Goal: Information Seeking & Learning: Understand process/instructions

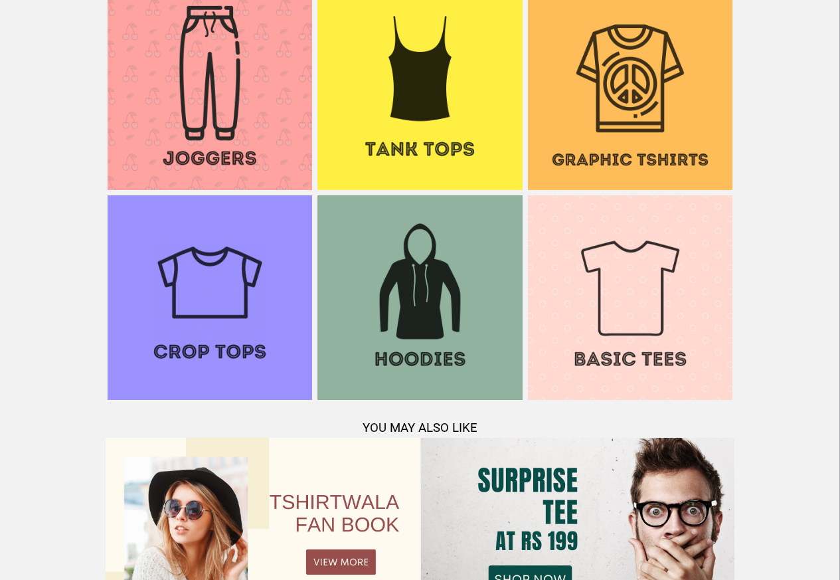
scroll to position [1282, 0]
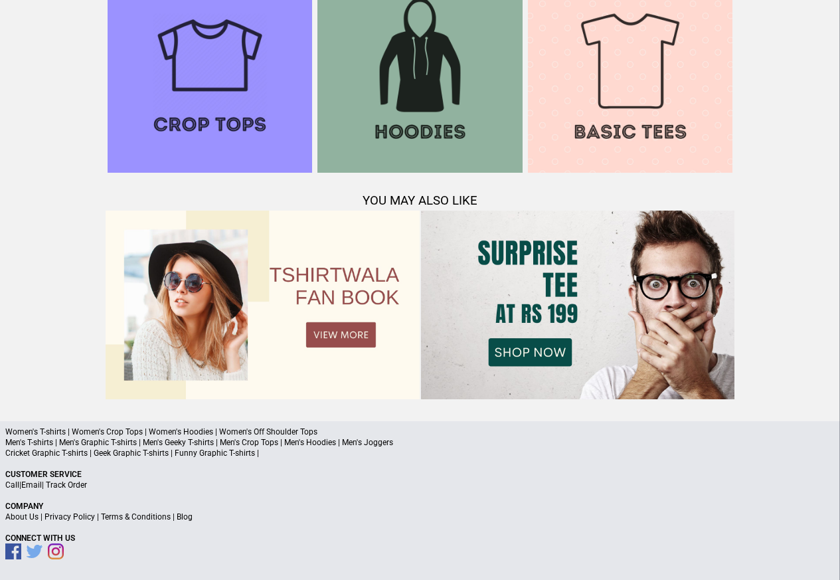
click at [131, 517] on link "Terms & Conditions" at bounding box center [136, 516] width 70 height 9
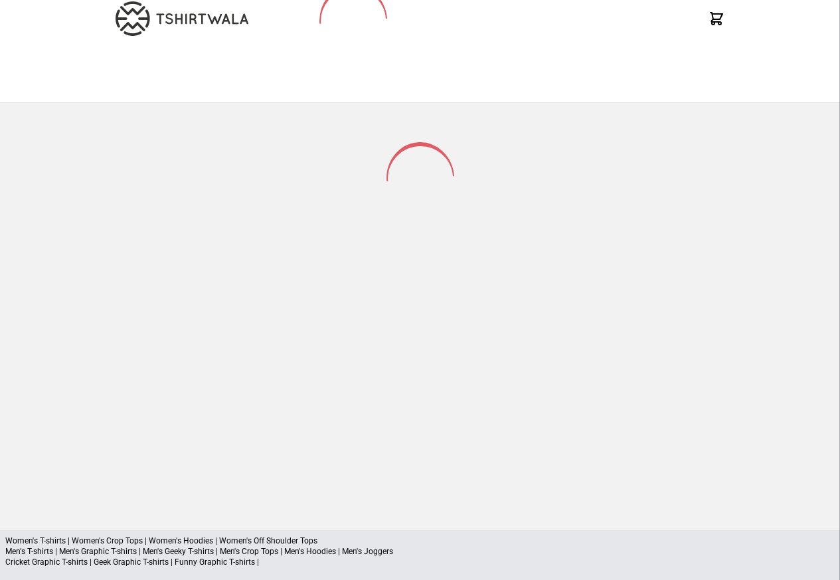
scroll to position [174, 0]
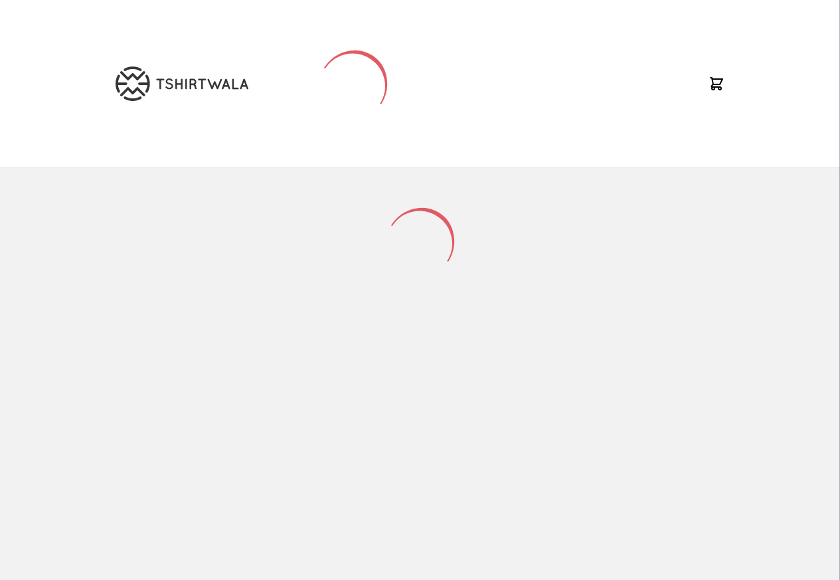
click at [70, 517] on div at bounding box center [420, 371] width 840 height 406
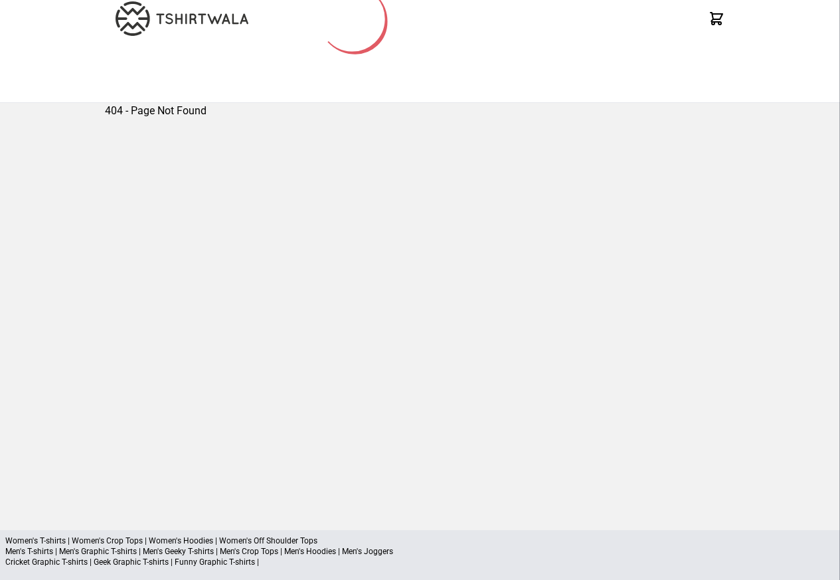
scroll to position [174, 0]
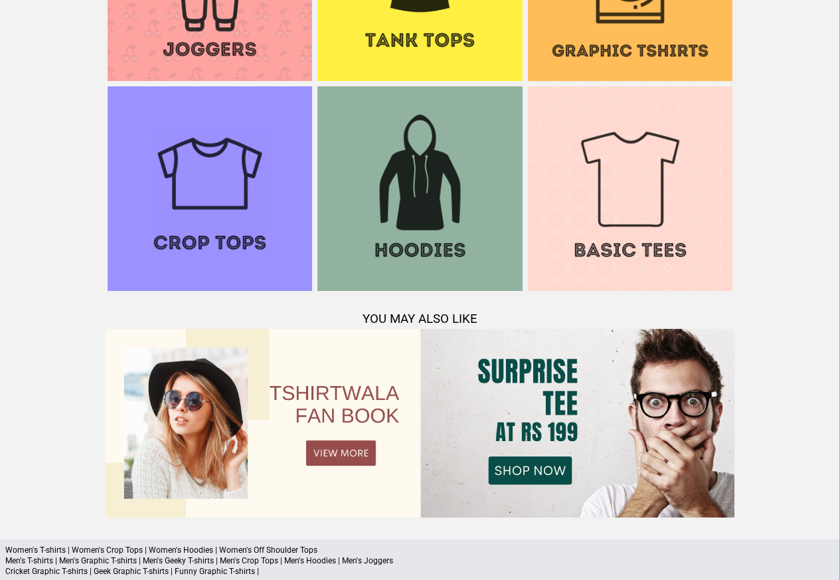
scroll to position [1282, 0]
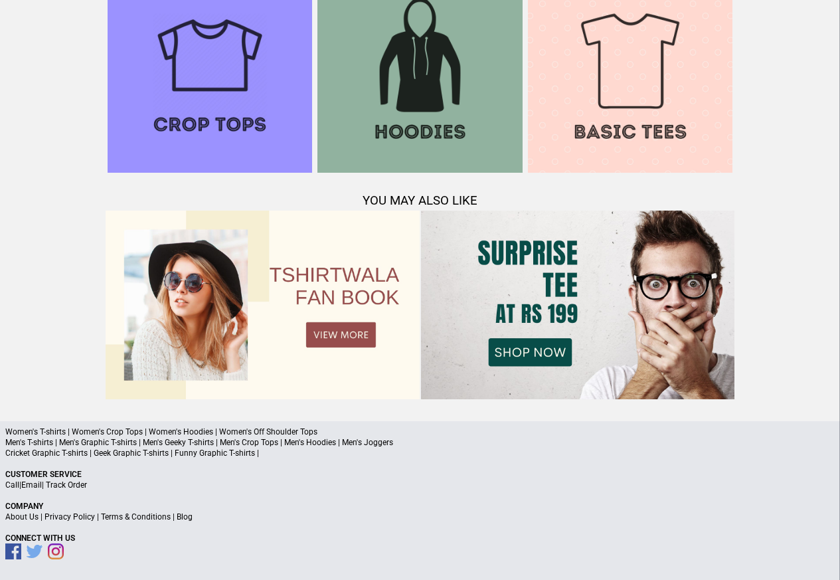
click at [77, 515] on link "Privacy Policy" at bounding box center [69, 516] width 50 height 9
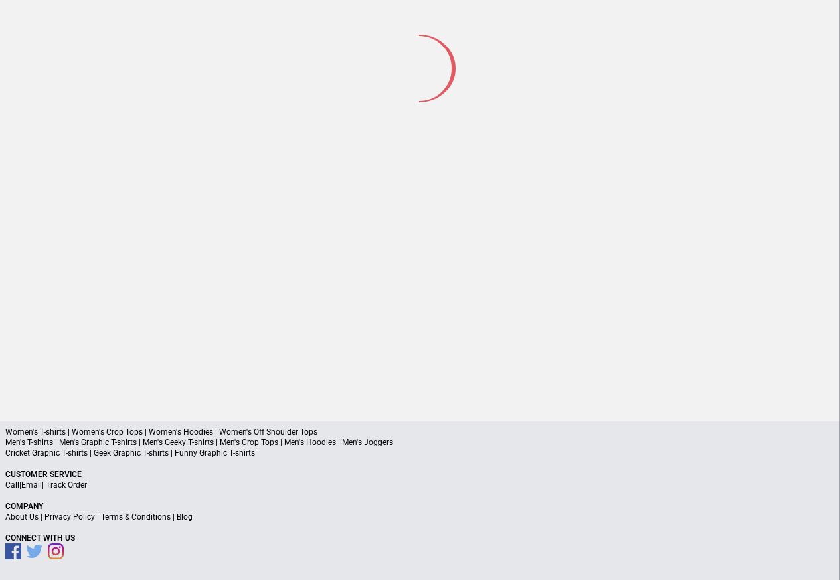
scroll to position [62, 0]
